Goal: Task Accomplishment & Management: Complete application form

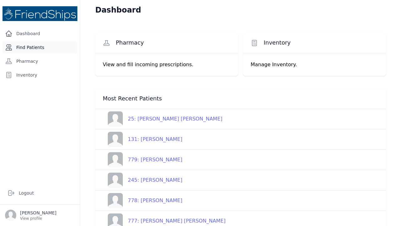
click at [34, 49] on link "Find Patients" at bounding box center [40, 47] width 75 height 13
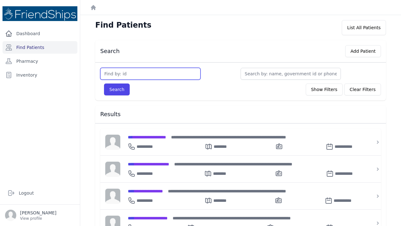
click at [115, 71] on input "text" at bounding box center [150, 74] width 100 height 12
type input "769"
click at [117, 89] on button "Search" at bounding box center [117, 89] width 26 height 12
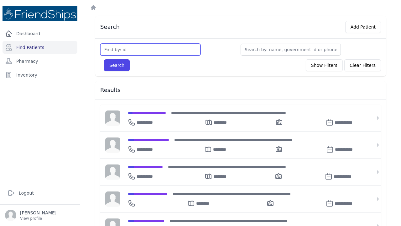
scroll to position [29, 0]
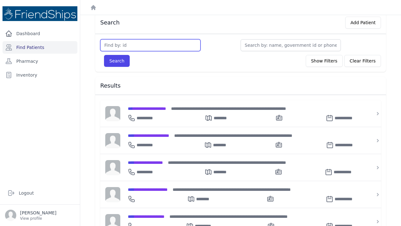
click at [134, 40] on input "text" at bounding box center [150, 45] width 100 height 12
type input "769"
click at [117, 61] on button "Search" at bounding box center [117, 61] width 26 height 12
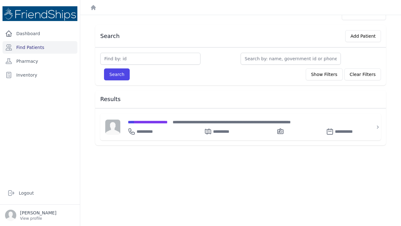
click at [123, 57] on input "text" at bounding box center [150, 59] width 100 height 12
type input "769"
click at [117, 74] on button "Search" at bounding box center [117, 74] width 26 height 12
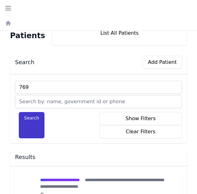
click at [36, 118] on button "Search" at bounding box center [32, 125] width 26 height 26
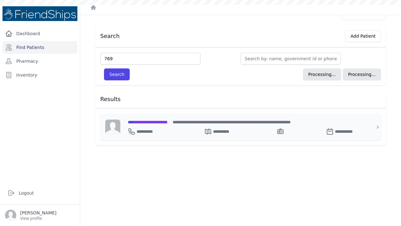
click at [154, 121] on span "**********" at bounding box center [148, 122] width 40 height 4
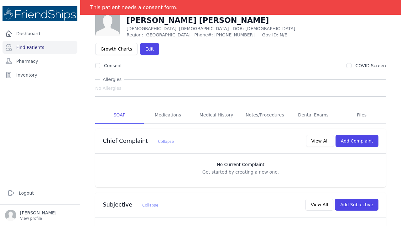
scroll to position [37, 0]
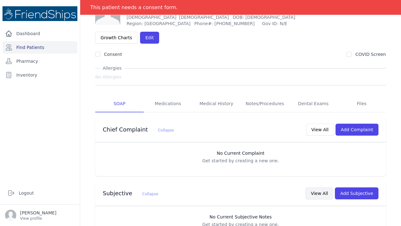
click at [320, 187] on button "View All" at bounding box center [320, 193] width 28 height 12
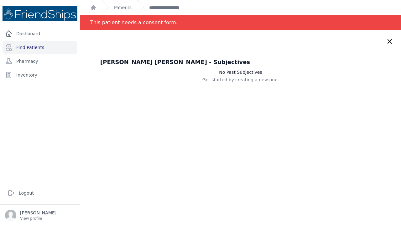
scroll to position [0, 0]
click at [391, 45] on div "Nasra Hamid Hussein - Subjectives No Past Subjectives Get started by creating a…" at bounding box center [240, 143] width 321 height 226
click at [390, 39] on icon at bounding box center [390, 42] width 8 height 8
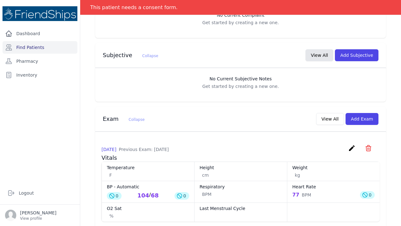
scroll to position [158, 0]
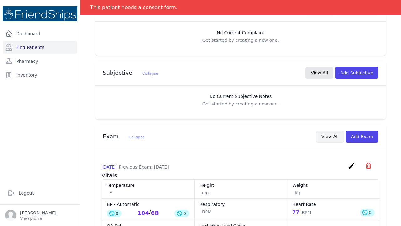
click at [337, 130] on button "View All" at bounding box center [330, 136] width 28 height 12
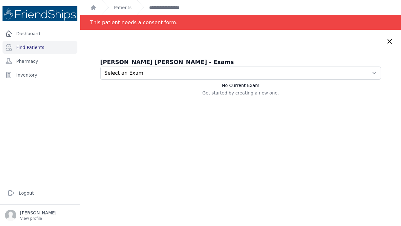
scroll to position [0, 0]
click at [388, 43] on icon at bounding box center [390, 41] width 4 height 4
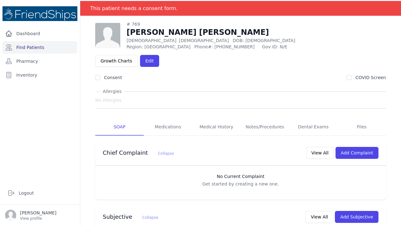
scroll to position [15, 0]
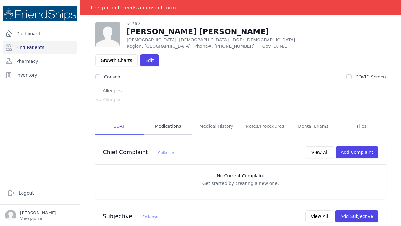
click at [171, 118] on link "Medications" at bounding box center [168, 126] width 49 height 17
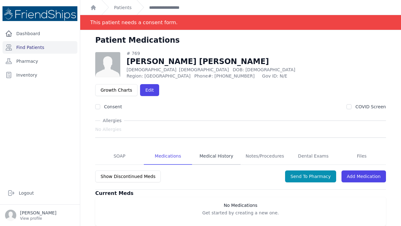
click at [223, 148] on link "Medical History" at bounding box center [216, 156] width 49 height 17
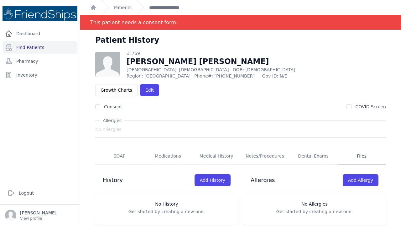
click at [364, 148] on link "Files" at bounding box center [362, 156] width 49 height 17
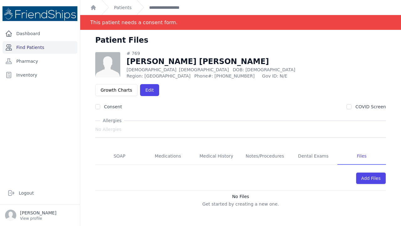
click at [50, 50] on link "Find Patients" at bounding box center [40, 47] width 75 height 13
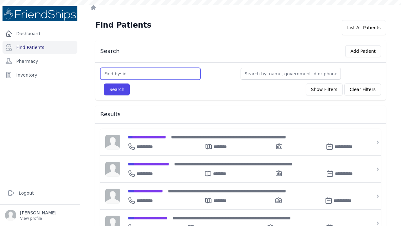
click at [109, 77] on input "text" at bounding box center [150, 74] width 100 height 12
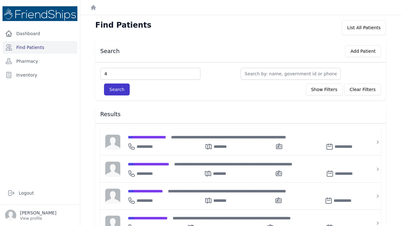
type input "4"
click at [113, 91] on button "Search" at bounding box center [117, 89] width 26 height 12
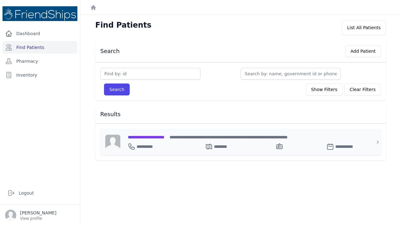
click at [146, 136] on span "**********" at bounding box center [146, 137] width 37 height 4
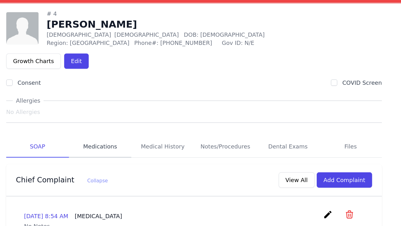
click at [144, 133] on link "Medications" at bounding box center [168, 141] width 49 height 17
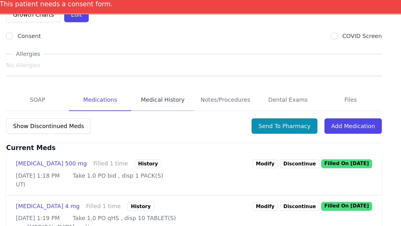
scroll to position [76, 0]
click at [192, 73] on link "Medical History" at bounding box center [216, 81] width 49 height 17
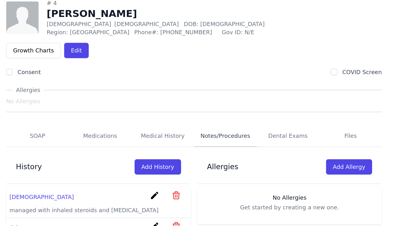
click at [241, 148] on link "Notes/Procedures" at bounding box center [265, 156] width 49 height 17
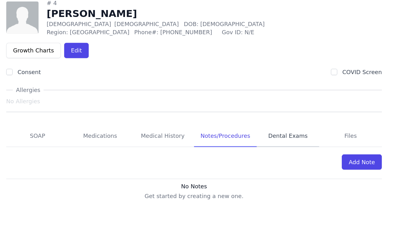
click at [289, 148] on link "Dental Exams" at bounding box center [313, 156] width 49 height 17
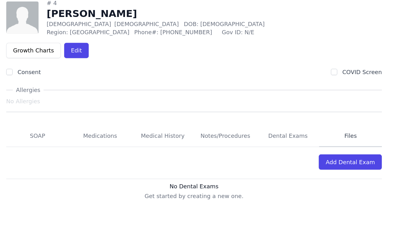
click at [338, 148] on link "Files" at bounding box center [362, 156] width 49 height 17
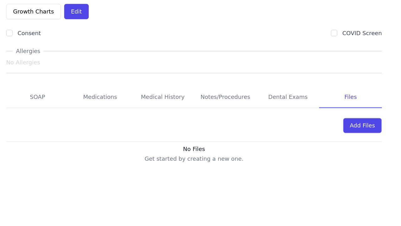
scroll to position [30, 0]
click at [95, 118] on link "SOAP" at bounding box center [119, 126] width 49 height 17
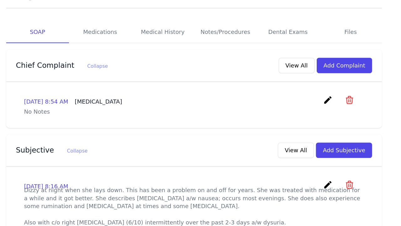
scroll to position [78, 0]
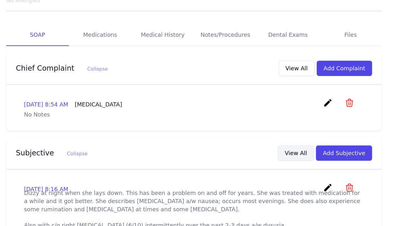
click at [306, 163] on button "View All" at bounding box center [320, 169] width 28 height 12
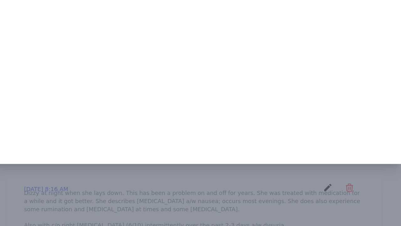
scroll to position [0, 0]
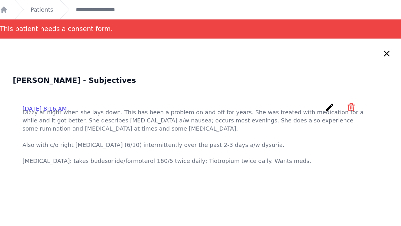
scroll to position [-1, 0]
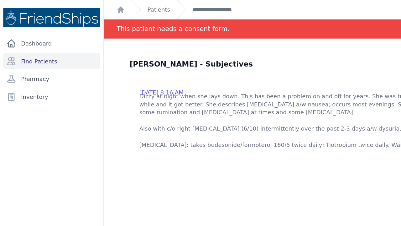
scroll to position [13, 0]
click at [32, 46] on link "Find Patients" at bounding box center [40, 47] width 75 height 13
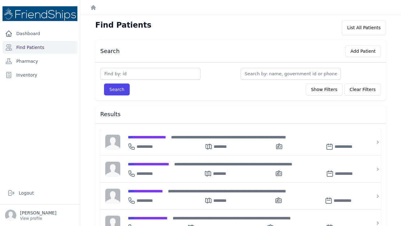
click at [126, 52] on div "Search Add Patient" at bounding box center [238, 50] width 286 height 14
click at [117, 74] on input "text" at bounding box center [150, 74] width 100 height 12
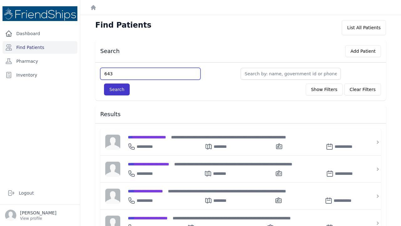
type input "643"
click at [117, 93] on button "Search" at bounding box center [117, 89] width 26 height 12
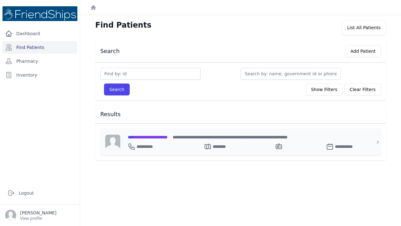
click at [148, 136] on span "**********" at bounding box center [148, 137] width 40 height 4
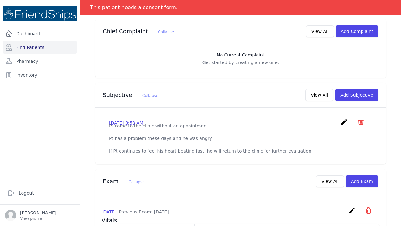
scroll to position [136, 0]
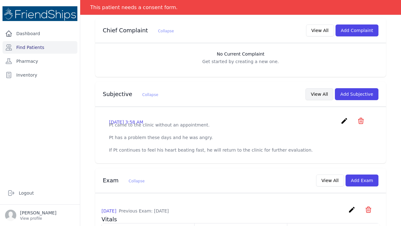
click at [322, 88] on button "View All" at bounding box center [320, 94] width 28 height 12
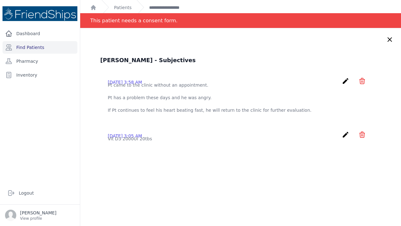
scroll to position [0, 0]
click at [389, 39] on icon at bounding box center [390, 40] width 4 height 4
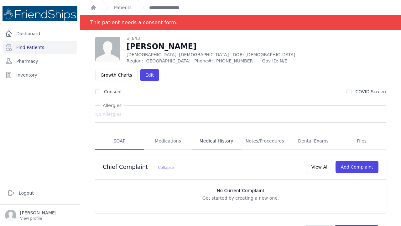
click at [207, 133] on link "Medical History" at bounding box center [216, 141] width 49 height 17
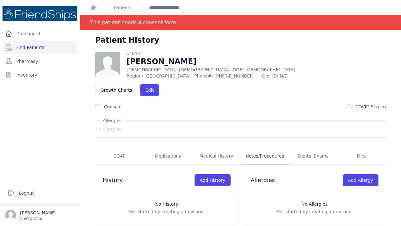
scroll to position [2, 0]
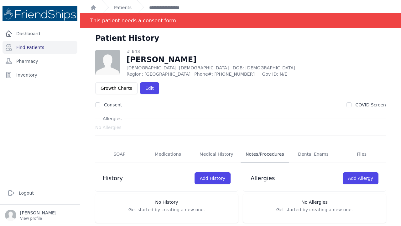
click at [263, 146] on link "Notes/Procedures" at bounding box center [265, 154] width 49 height 17
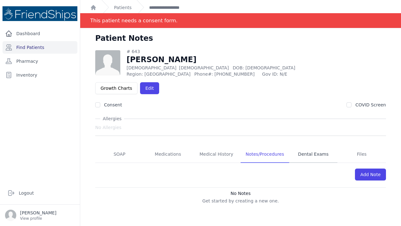
click at [305, 146] on link "Dental Exams" at bounding box center [313, 154] width 49 height 17
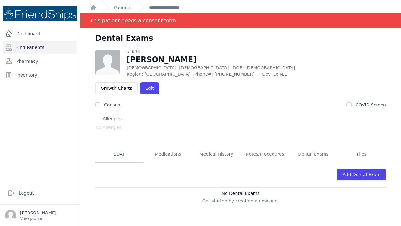
click at [120, 146] on link "SOAP" at bounding box center [119, 154] width 49 height 17
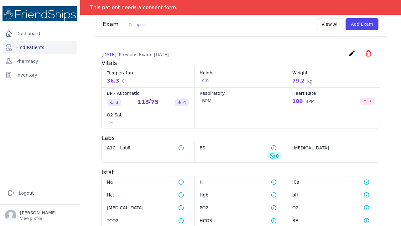
scroll to position [309, 0]
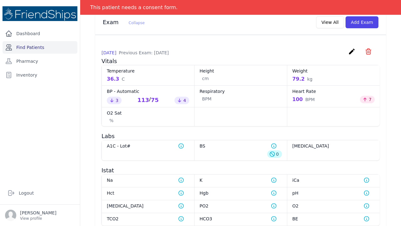
click at [39, 47] on link "Find Patients" at bounding box center [40, 47] width 75 height 13
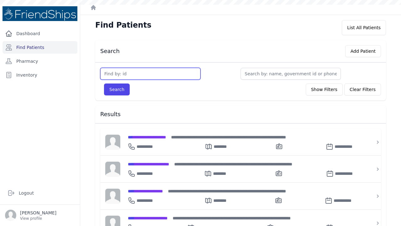
click at [122, 71] on input "text" at bounding box center [150, 74] width 100 height 12
type input "58"
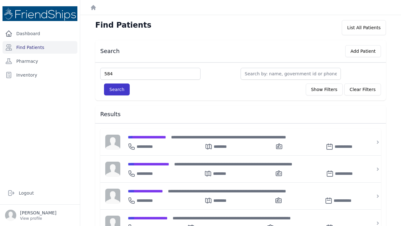
type input "584"
click at [118, 89] on button "Search" at bounding box center [117, 89] width 26 height 12
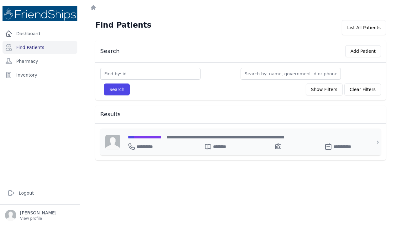
click at [149, 136] on span "**********" at bounding box center [145, 137] width 34 height 4
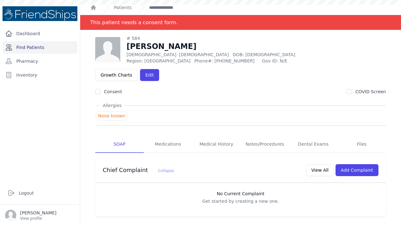
click at [28, 46] on link "Find Patients" at bounding box center [40, 47] width 75 height 13
click at [24, 47] on link "Find Patients" at bounding box center [40, 47] width 75 height 13
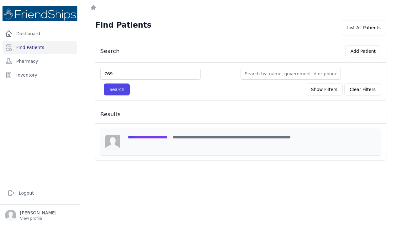
click at [152, 138] on span "**********" at bounding box center [148, 137] width 40 height 4
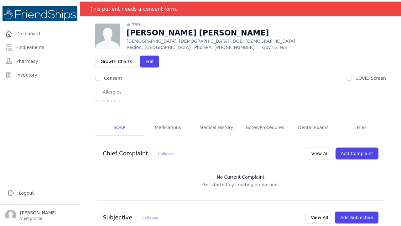
scroll to position [18, 0]
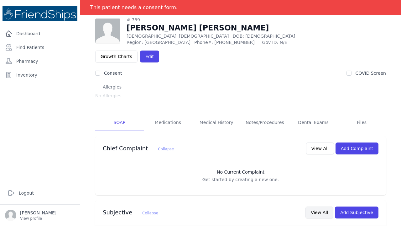
click at [325, 206] on button "View All" at bounding box center [320, 212] width 28 height 12
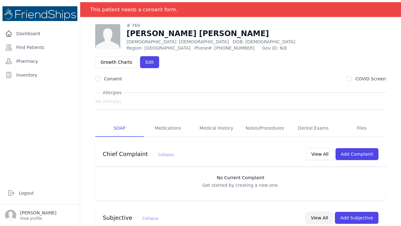
scroll to position [15, 0]
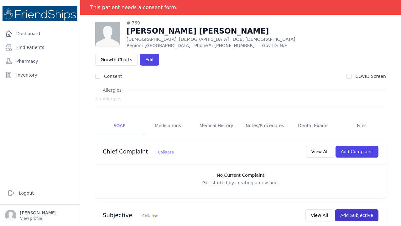
click at [352, 209] on button "Add Subjective" at bounding box center [357, 215] width 44 height 12
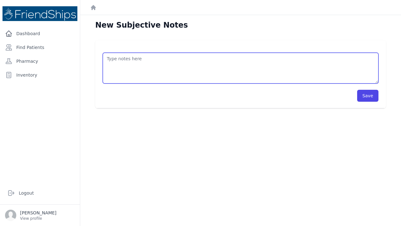
click at [114, 58] on textarea at bounding box center [241, 68] width 276 height 31
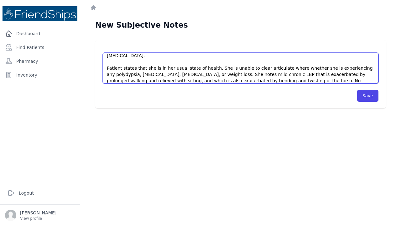
scroll to position [25, 0]
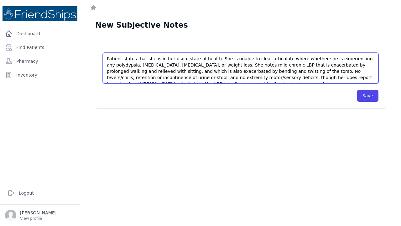
click at [189, 78] on textarea "This is a [DEMOGRAPHIC_DATA] [DEMOGRAPHIC_DATA] with a past medical history sig…" at bounding box center [241, 68] width 276 height 31
click at [174, 77] on textarea "This is a [DEMOGRAPHIC_DATA] [DEMOGRAPHIC_DATA] with a past medical history sig…" at bounding box center [241, 68] width 276 height 31
click at [187, 76] on textarea "This is a [DEMOGRAPHIC_DATA] [DEMOGRAPHIC_DATA] with a past medical history sig…" at bounding box center [241, 68] width 276 height 31
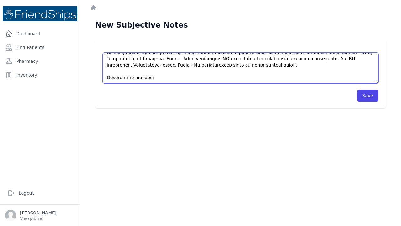
scroll to position [78, 0]
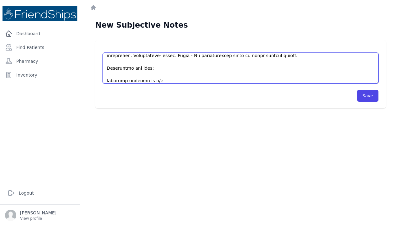
click at [108, 79] on textarea at bounding box center [241, 68] width 276 height 31
click at [155, 79] on textarea at bounding box center [241, 68] width 276 height 31
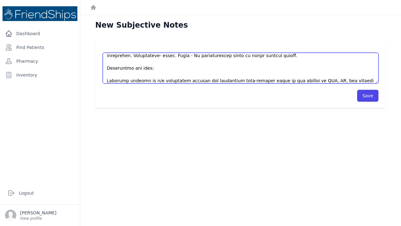
click at [293, 81] on textarea at bounding box center [241, 68] width 276 height 31
click at [308, 81] on textarea at bounding box center [241, 68] width 276 height 31
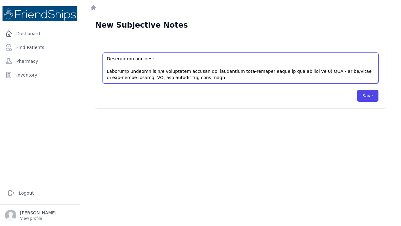
click at [127, 77] on textarea at bounding box center [241, 68] width 276 height 31
click at [120, 77] on textarea at bounding box center [241, 68] width 276 height 31
click at [131, 77] on textarea at bounding box center [241, 68] width 276 height 31
click at [259, 77] on textarea at bounding box center [241, 68] width 276 height 31
click at [256, 78] on textarea at bounding box center [241, 68] width 276 height 31
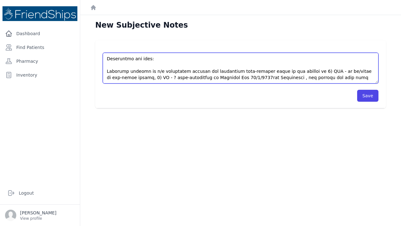
click at [266, 77] on textarea at bounding box center [241, 68] width 276 height 31
click at [273, 76] on textarea at bounding box center [241, 68] width 276 height 31
click at [323, 76] on textarea at bounding box center [241, 68] width 276 height 31
click at [288, 77] on textarea at bounding box center [241, 68] width 276 height 31
click at [344, 77] on textarea at bounding box center [241, 68] width 276 height 31
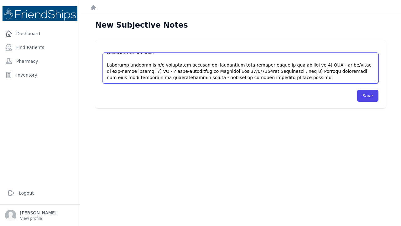
scroll to position [103, 0]
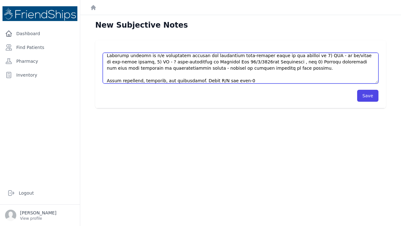
click at [265, 62] on textarea at bounding box center [241, 68] width 276 height 31
click at [247, 65] on textarea at bounding box center [241, 68] width 276 height 31
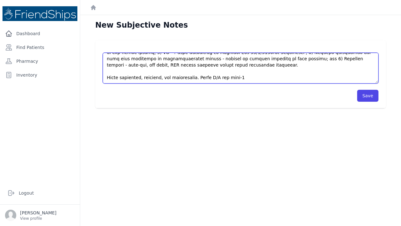
scroll to position [113, 0]
click at [245, 78] on textarea at bounding box center [241, 68] width 276 height 31
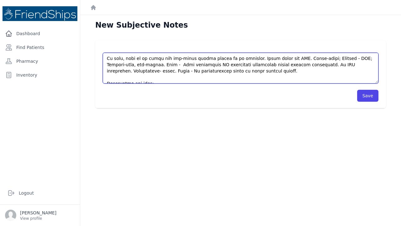
scroll to position [64, 0]
type textarea "This is a [DEMOGRAPHIC_DATA] [DEMOGRAPHIC_DATA] with a past medical history sig…"
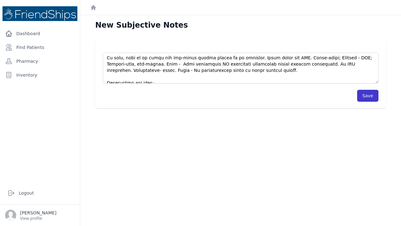
click at [364, 97] on button "Save" at bounding box center [367, 96] width 21 height 12
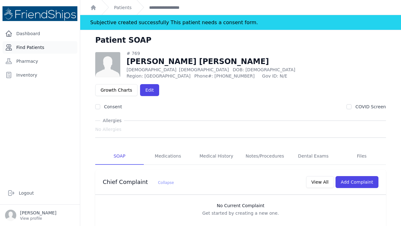
click at [36, 47] on link "Find Patients" at bounding box center [40, 47] width 75 height 13
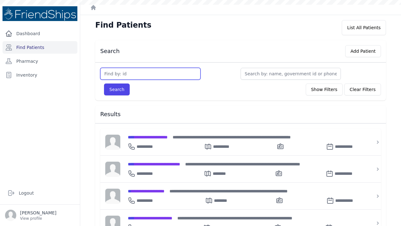
click at [115, 75] on input "text" at bounding box center [150, 74] width 100 height 12
type input "4"
click at [117, 89] on button "Search" at bounding box center [117, 89] width 26 height 12
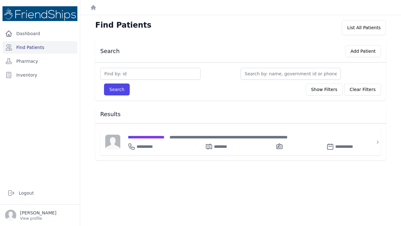
click at [114, 76] on input "text" at bounding box center [150, 74] width 100 height 12
type input "4"
click at [120, 90] on button "Search" at bounding box center [117, 89] width 26 height 12
click at [148, 136] on span "**********" at bounding box center [146, 137] width 37 height 4
